Goal: Check status

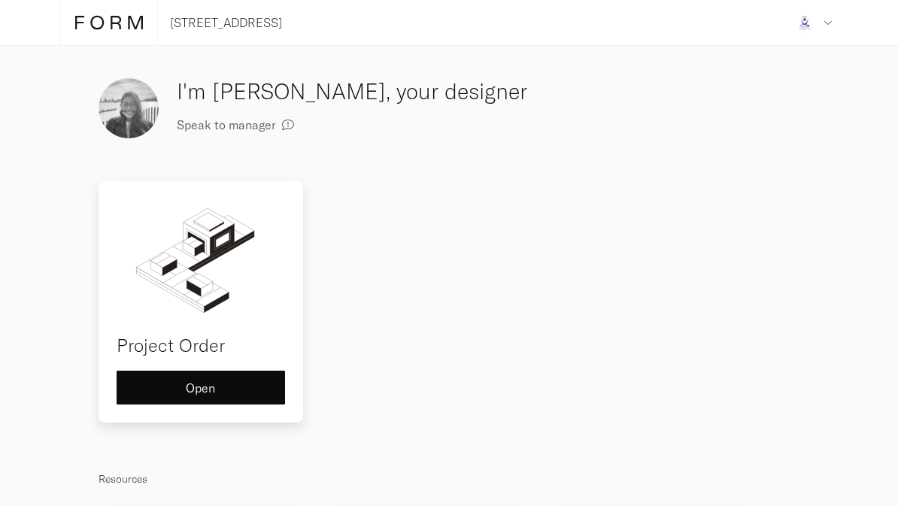
click at [244, 366] on div "Project Order Open" at bounding box center [200, 301] width 205 height 241
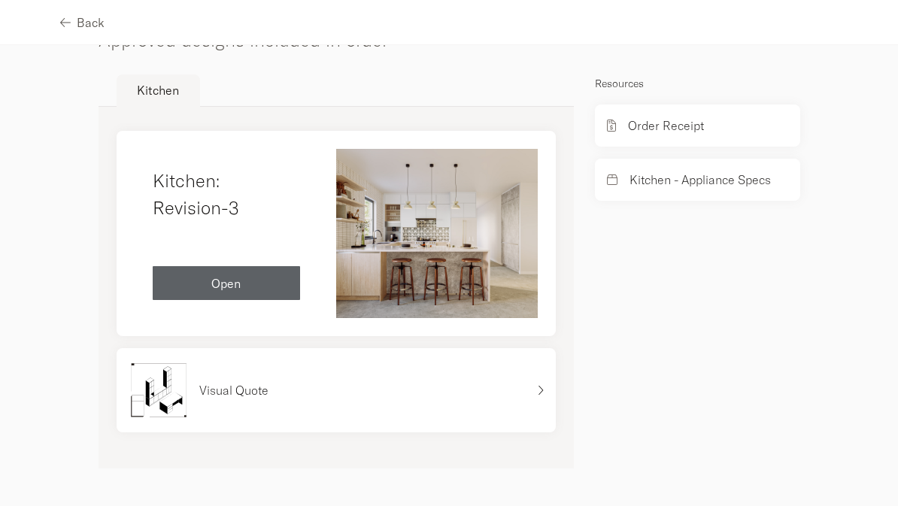
scroll to position [1000, 0]
click at [261, 386] on p "Visual Quote" at bounding box center [233, 390] width 69 height 18
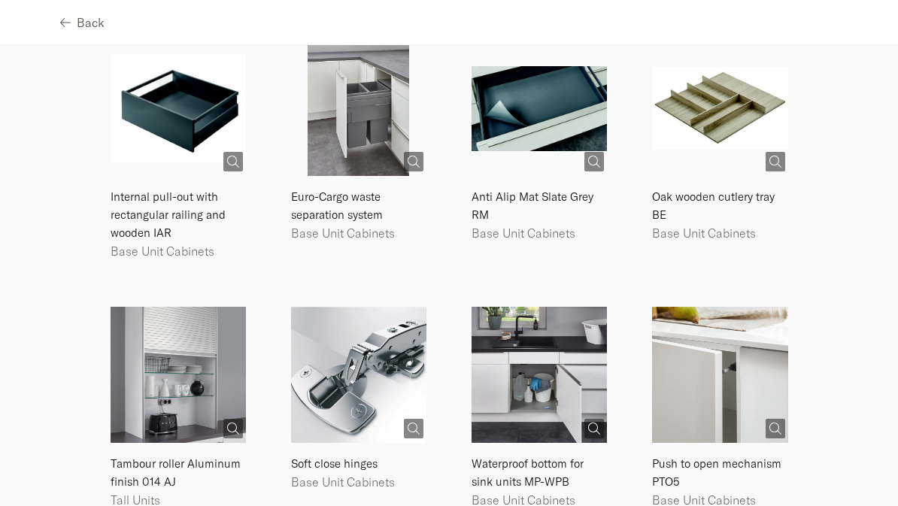
scroll to position [1924, 0]
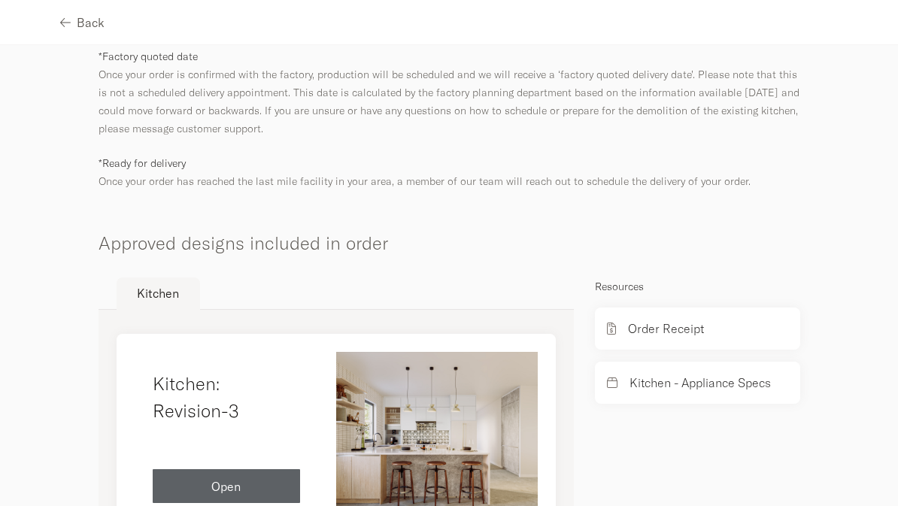
scroll to position [796, 0]
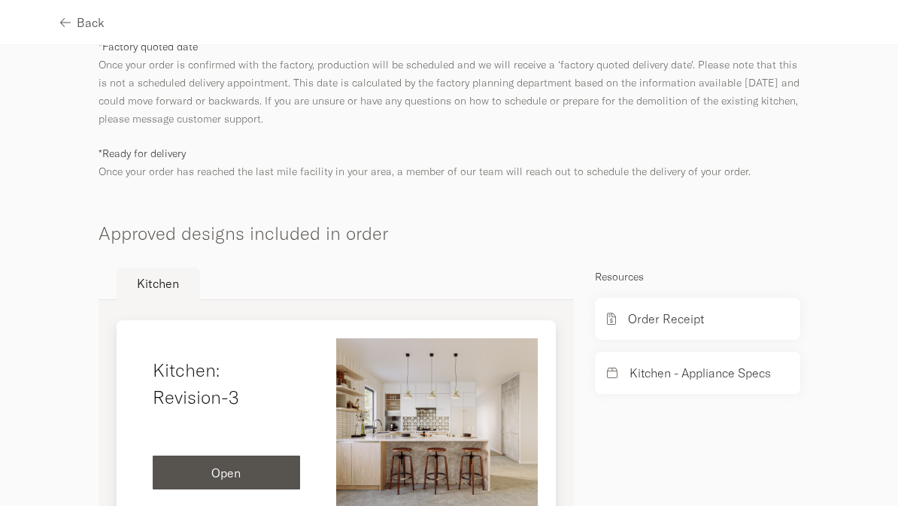
click at [274, 479] on div "Open" at bounding box center [226, 473] width 123 height 12
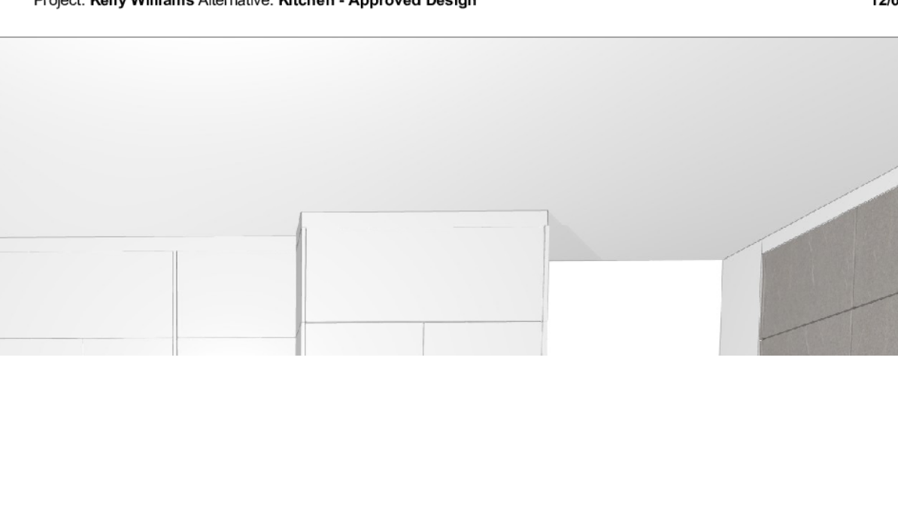
scroll to position [1485, 0]
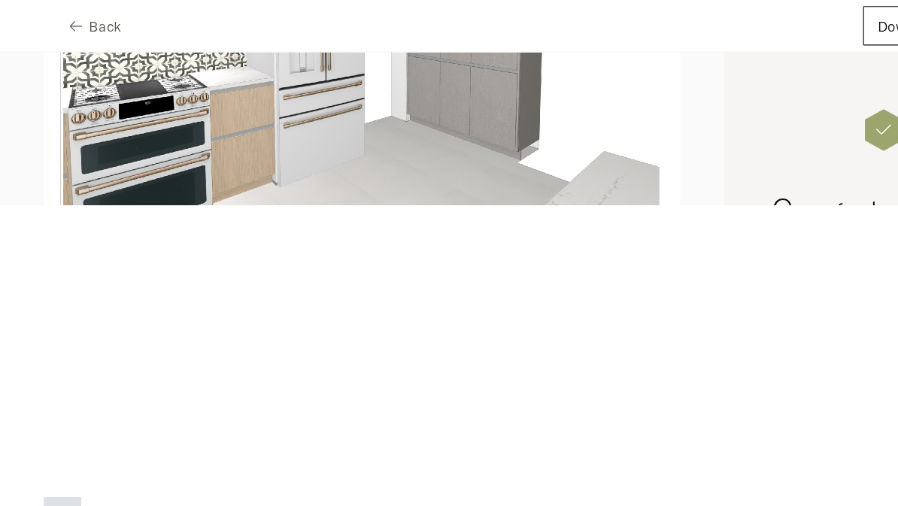
click at [547, 177] on html "Back Download Page 1 / 48 Page 2 / 48 Page 3 / 48 Page 4 / 48 Page 5 / 48 Page …" at bounding box center [449, 88] width 898 height 177
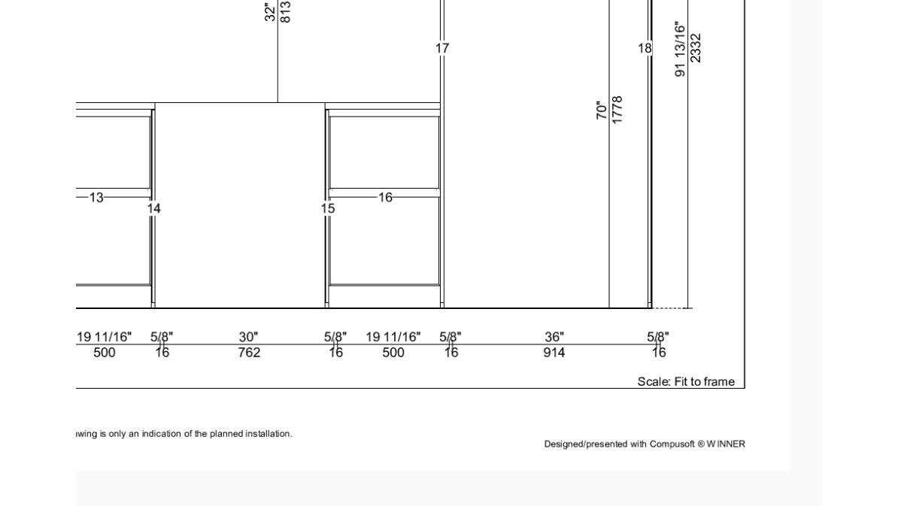
scroll to position [5802, 0]
